Goal: Information Seeking & Learning: Find specific fact

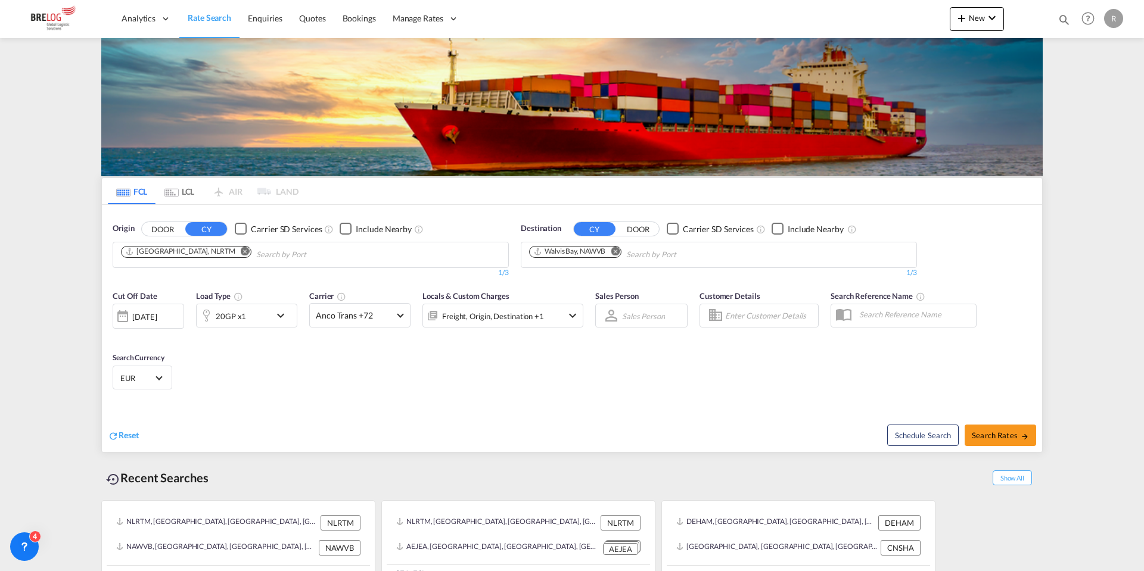
click at [241, 247] on md-icon "Remove" at bounding box center [245, 251] width 9 height 9
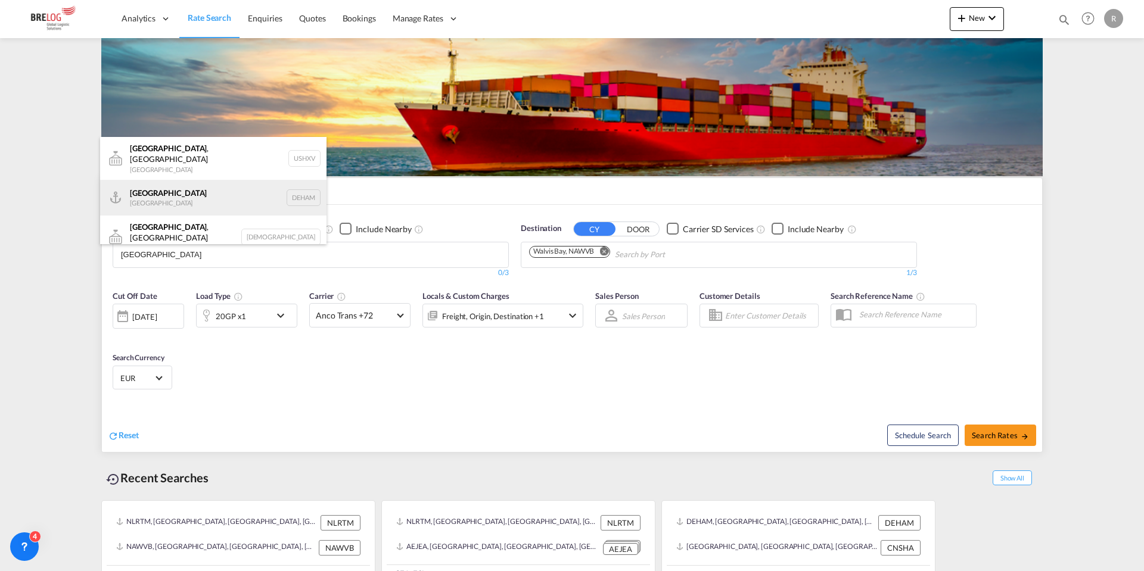
type input "[GEOGRAPHIC_DATA]"
click at [197, 189] on div "[GEOGRAPHIC_DATA] [GEOGRAPHIC_DATA] DEHAM" at bounding box center [213, 198] width 226 height 36
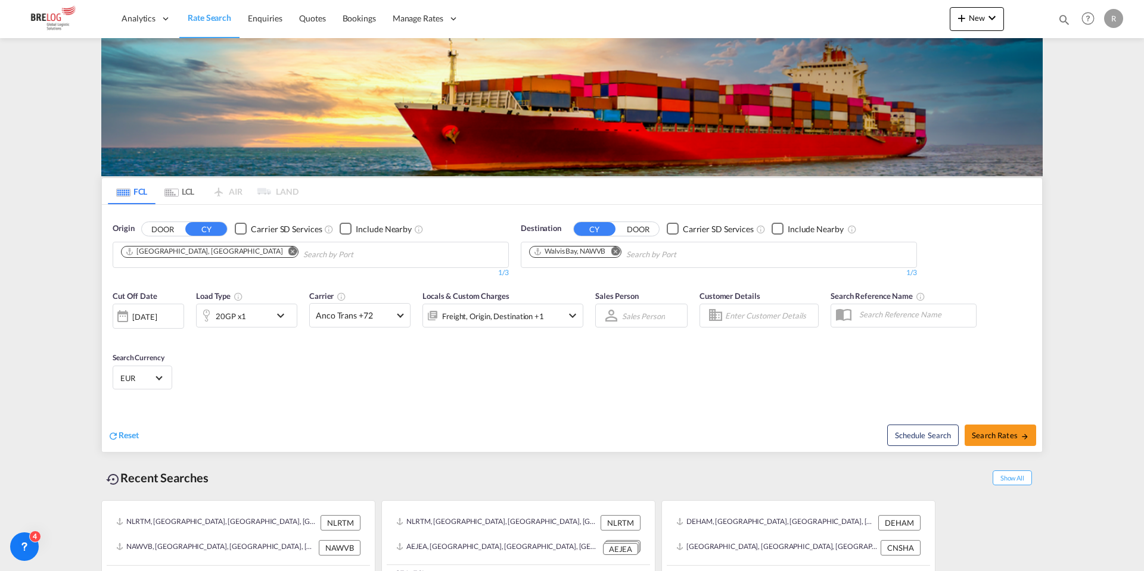
click at [615, 247] on md-icon "Remove" at bounding box center [615, 251] width 9 height 9
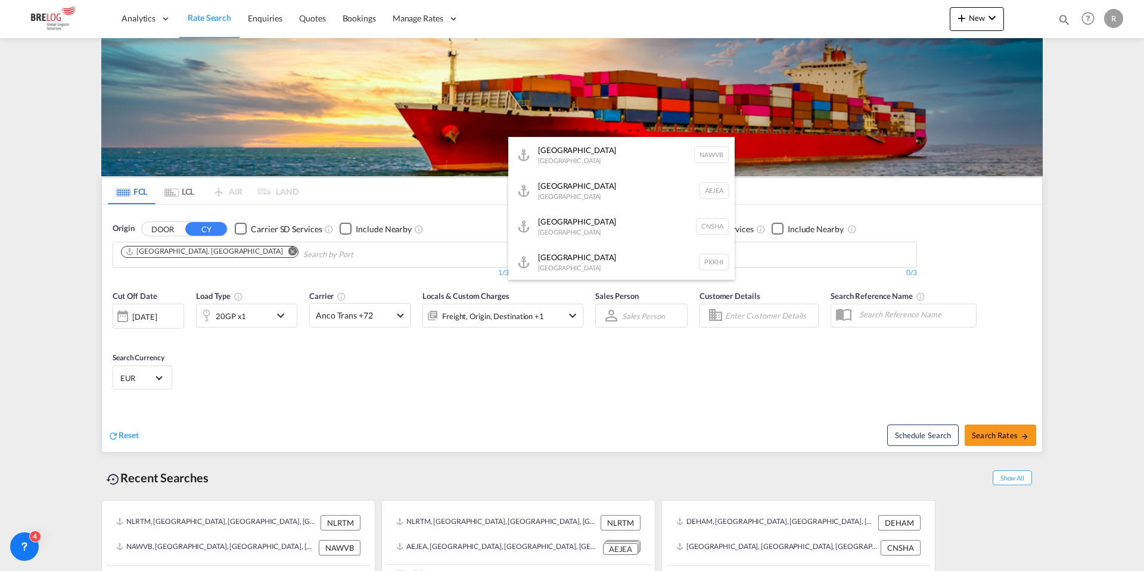
type input "c"
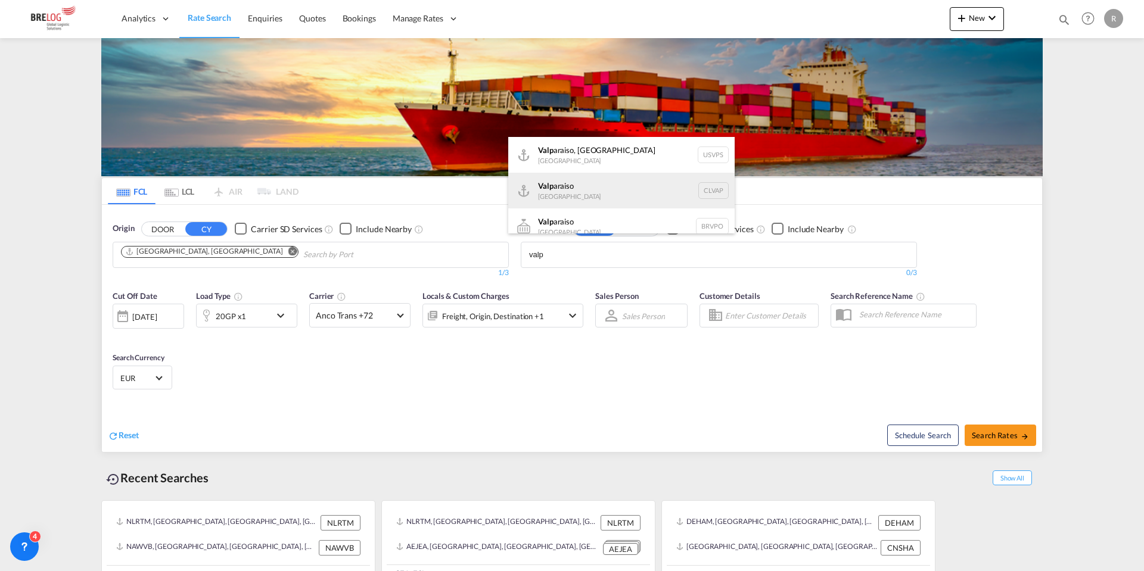
type input "valp"
click at [601, 178] on div "Valp araiso [GEOGRAPHIC_DATA] CLVAP" at bounding box center [621, 191] width 226 height 36
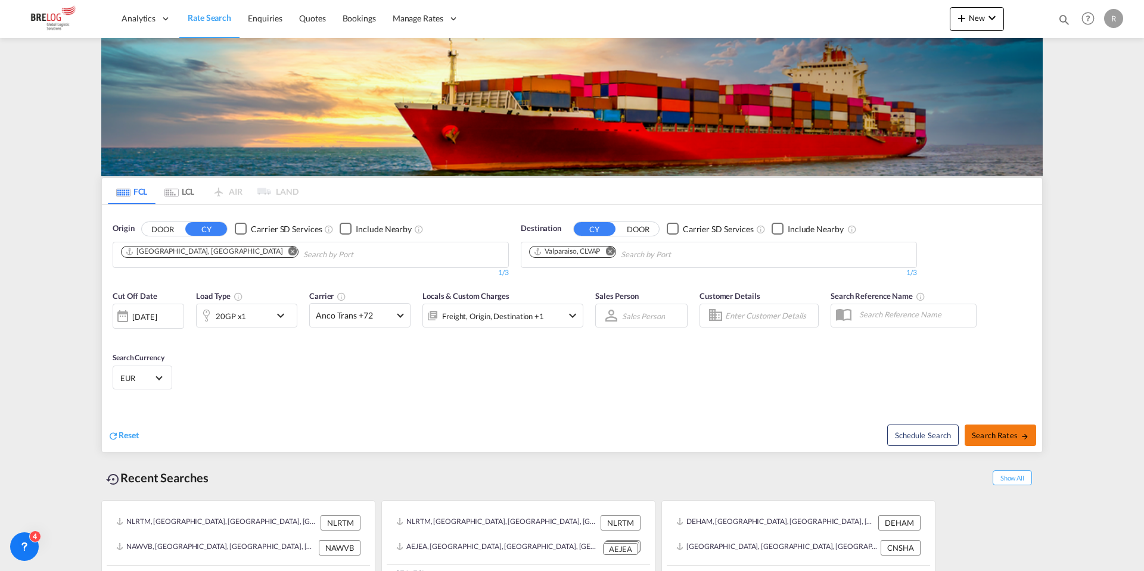
click at [969, 425] on button "Search Rates" at bounding box center [1000, 435] width 71 height 21
type input "DEHAM to CLVAP / [DATE]"
